Goal: Task Accomplishment & Management: Complete application form

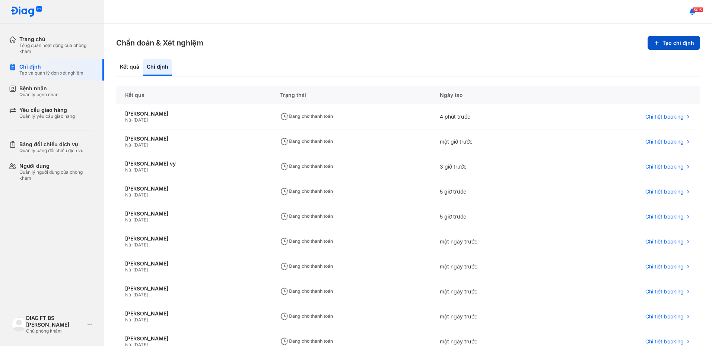
click at [667, 45] on button "Tạo chỉ định" at bounding box center [674, 43] width 53 height 14
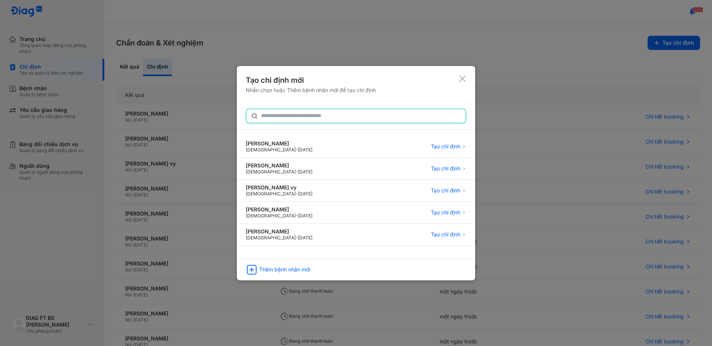
click at [278, 116] on input "text" at bounding box center [361, 115] width 200 height 13
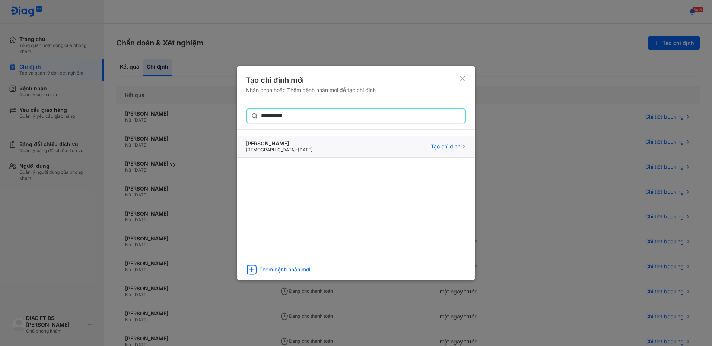
type input "**********"
click at [456, 147] on span "Tạo chỉ định" at bounding box center [445, 146] width 29 height 7
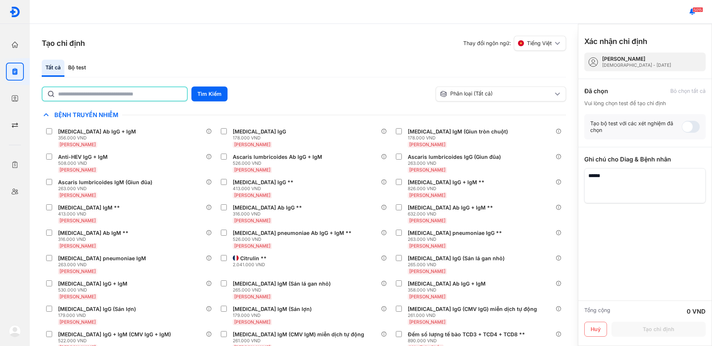
click at [132, 95] on input "text" at bounding box center [120, 93] width 124 height 13
click at [208, 95] on button "Tìm Kiếm" at bounding box center [209, 93] width 36 height 15
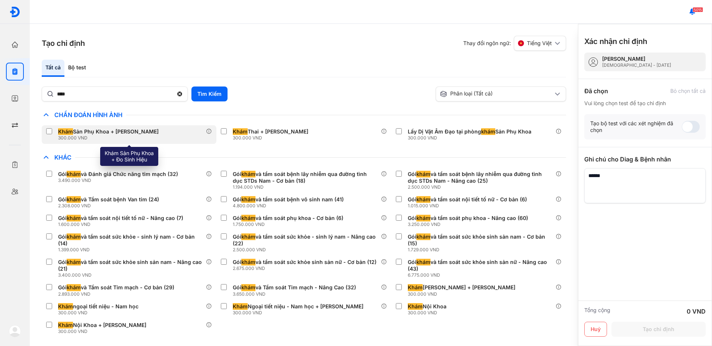
click at [109, 133] on div "Khám Sản Phụ Khoa + Đo Sinh Hiệu" at bounding box center [108, 131] width 101 height 7
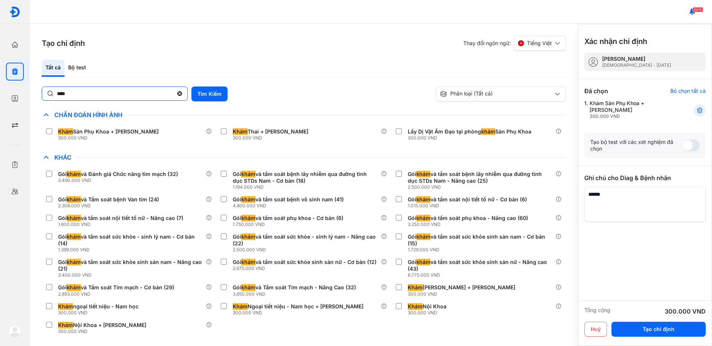
click at [113, 98] on input "****" at bounding box center [115, 93] width 116 height 13
type input "*"
click at [209, 92] on button "Tìm Kiếm" at bounding box center [209, 93] width 36 height 15
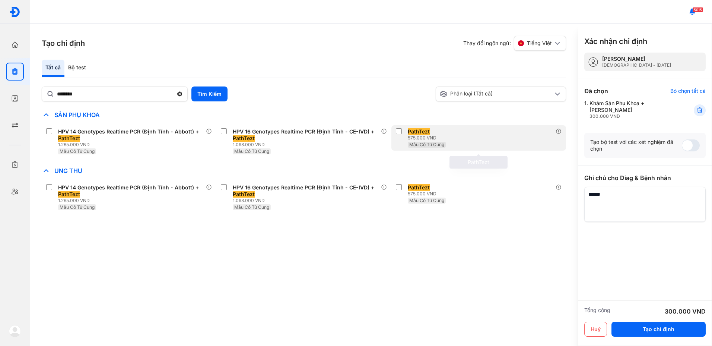
click at [424, 139] on div "575.000 VND" at bounding box center [427, 138] width 39 height 6
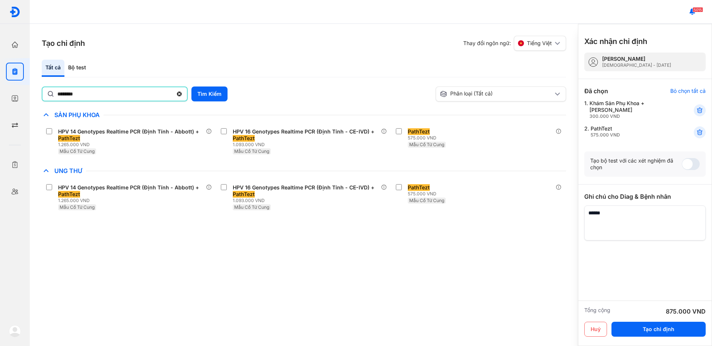
click at [105, 99] on input "********" at bounding box center [114, 93] width 115 height 13
type input "*"
type input "***"
click at [205, 94] on button "Tìm Kiếm" at bounding box center [209, 93] width 36 height 15
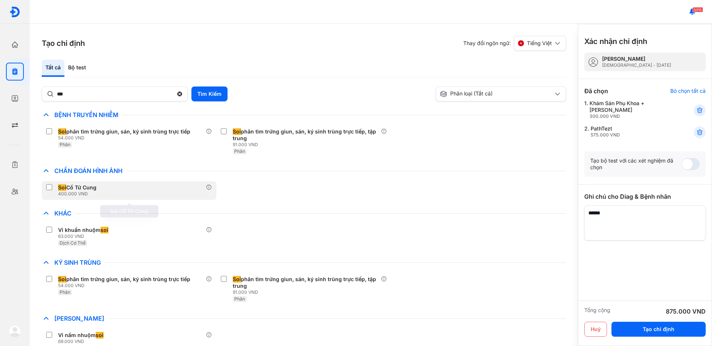
click at [73, 188] on div "Soi Cổ Tử Cung" at bounding box center [77, 187] width 38 height 7
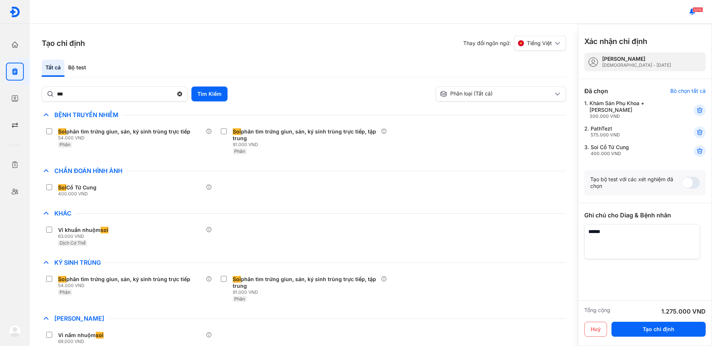
click at [607, 236] on textarea at bounding box center [642, 241] width 116 height 35
click at [659, 232] on textarea at bounding box center [642, 241] width 116 height 35
click at [673, 279] on div at bounding box center [644, 303] width 121 height 89
click at [667, 331] on button "Tạo chỉ định" at bounding box center [659, 328] width 94 height 15
click at [685, 231] on textarea at bounding box center [642, 241] width 116 height 35
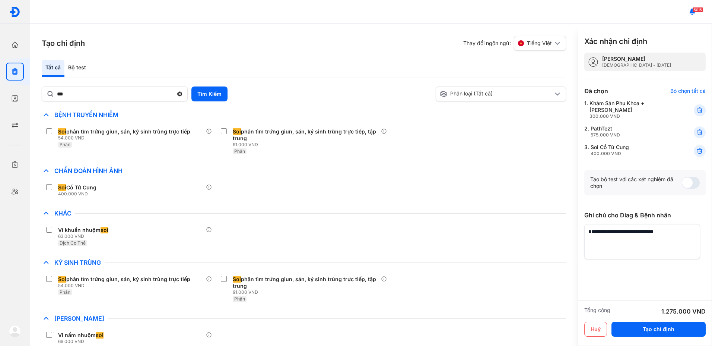
click at [661, 231] on textarea at bounding box center [642, 241] width 116 height 35
type textarea "**********"
click at [659, 282] on div at bounding box center [644, 303] width 121 height 89
click at [649, 329] on button "Tạo chỉ định" at bounding box center [659, 328] width 94 height 15
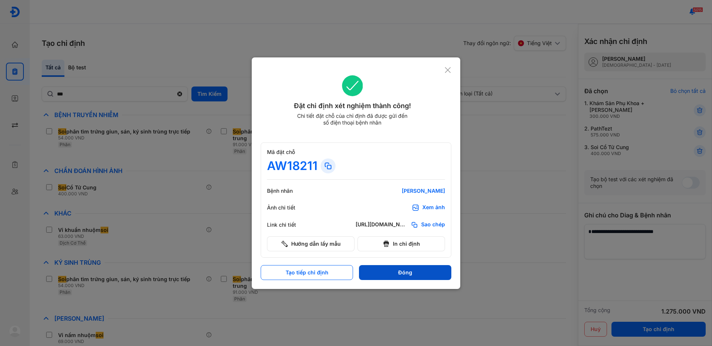
click at [395, 268] on button "Đóng" at bounding box center [405, 272] width 92 height 15
